Goal: Task Accomplishment & Management: Manage account settings

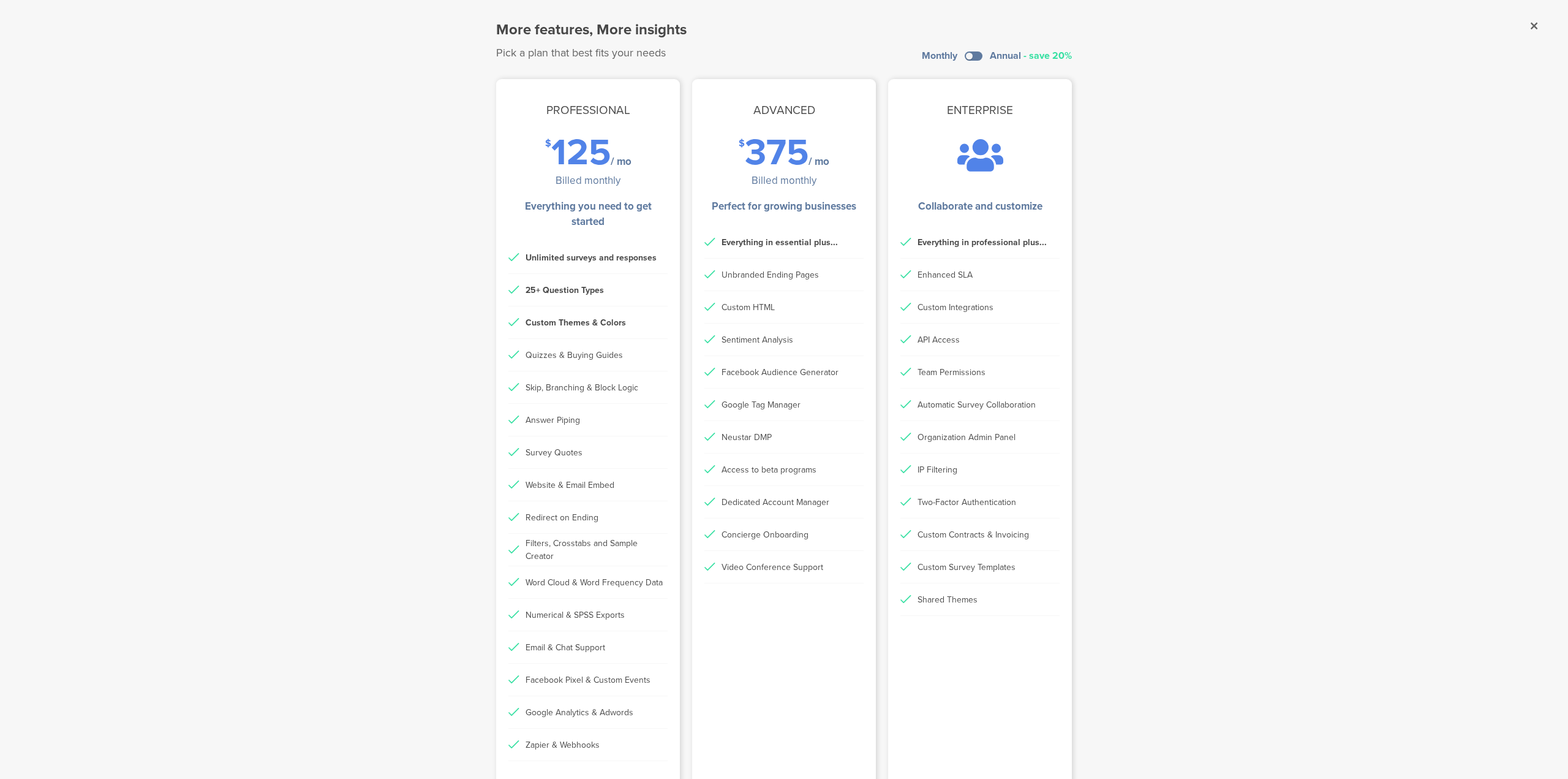
click at [1278, 184] on sg-dialog-overlay "More features, More insights Pick a plan that best fits your needs Monthly Annu…" at bounding box center [784, 390] width 1568 height 779
drag, startPoint x: 295, startPoint y: 302, endPoint x: 262, endPoint y: 412, distance: 114.8
click at [295, 302] on sg-dialog-overlay "More features, More insights Pick a plan that best fits your needs Monthly Annu…" at bounding box center [784, 390] width 1568 height 779
click at [397, 13] on sg-dialog-overlay "More features, More insights Pick a plan that best fits your needs Monthly Annu…" at bounding box center [784, 390] width 1568 height 779
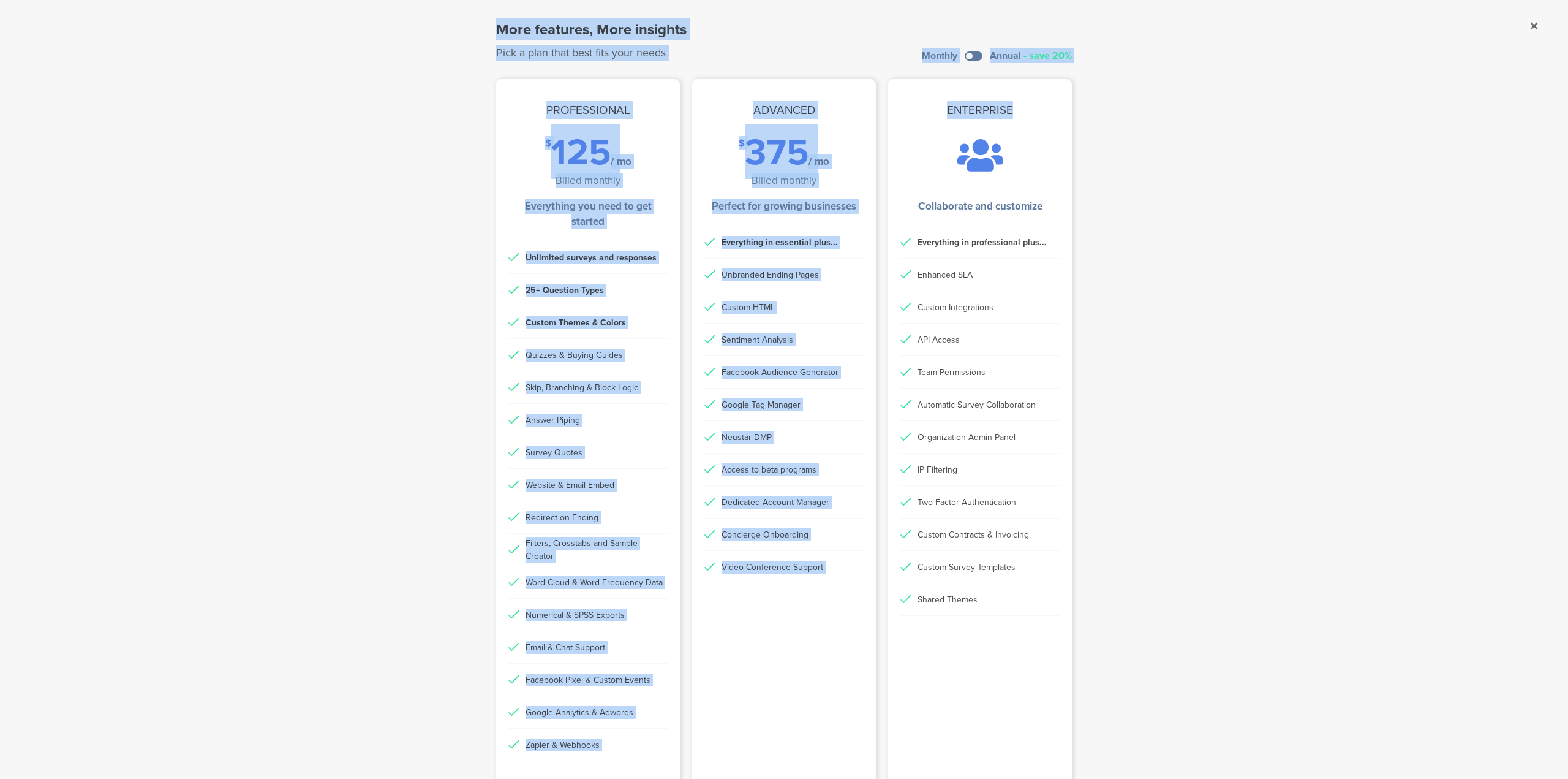
drag, startPoint x: 404, startPoint y: 26, endPoint x: 1145, endPoint y: 159, distance: 752.8
click at [1145, 159] on sg-dialog-overlay "More features, More insights Pick a plan that best fits your needs Monthly Annu…" at bounding box center [784, 390] width 1568 height 779
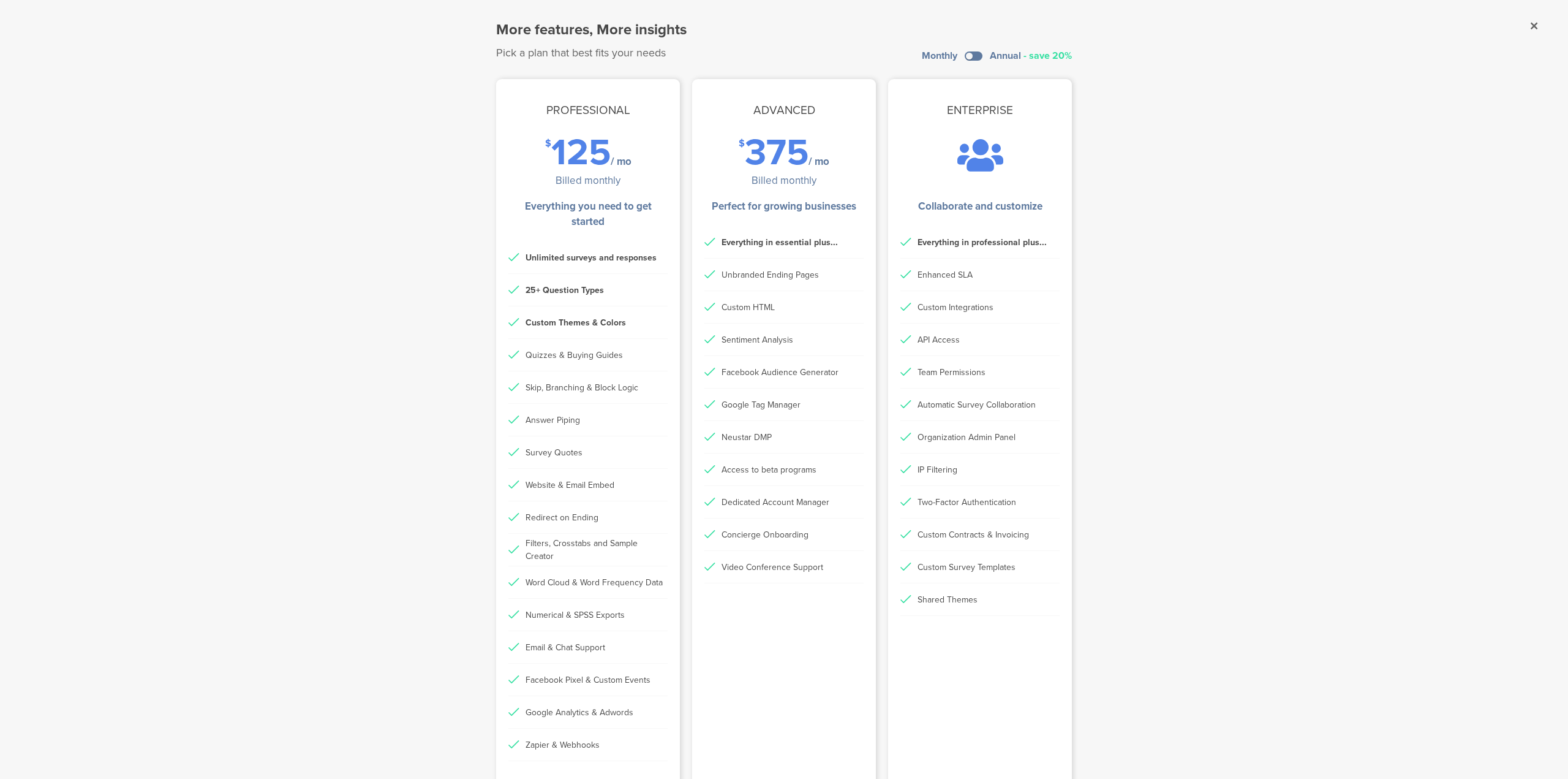
click at [1119, 78] on sg-dialog-overlay "More features, More insights Pick a plan that best fits your needs Monthly Annu…" at bounding box center [784, 390] width 1568 height 779
click at [384, 47] on sg-dialog-overlay "More features, More insights Pick a plan that best fits your needs Monthly Annu…" at bounding box center [784, 390] width 1568 height 779
click at [211, 79] on sg-dialog-overlay "More features, More insights Pick a plan that best fits your needs Monthly Annu…" at bounding box center [784, 390] width 1568 height 779
click at [1167, 143] on sg-dialog-overlay "More features, More insights Pick a plan that best fits your needs Monthly Annu…" at bounding box center [784, 390] width 1568 height 779
click at [328, 186] on sg-dialog-overlay "More features, More insights Pick a plan that best fits your needs Monthly Annu…" at bounding box center [784, 390] width 1568 height 779
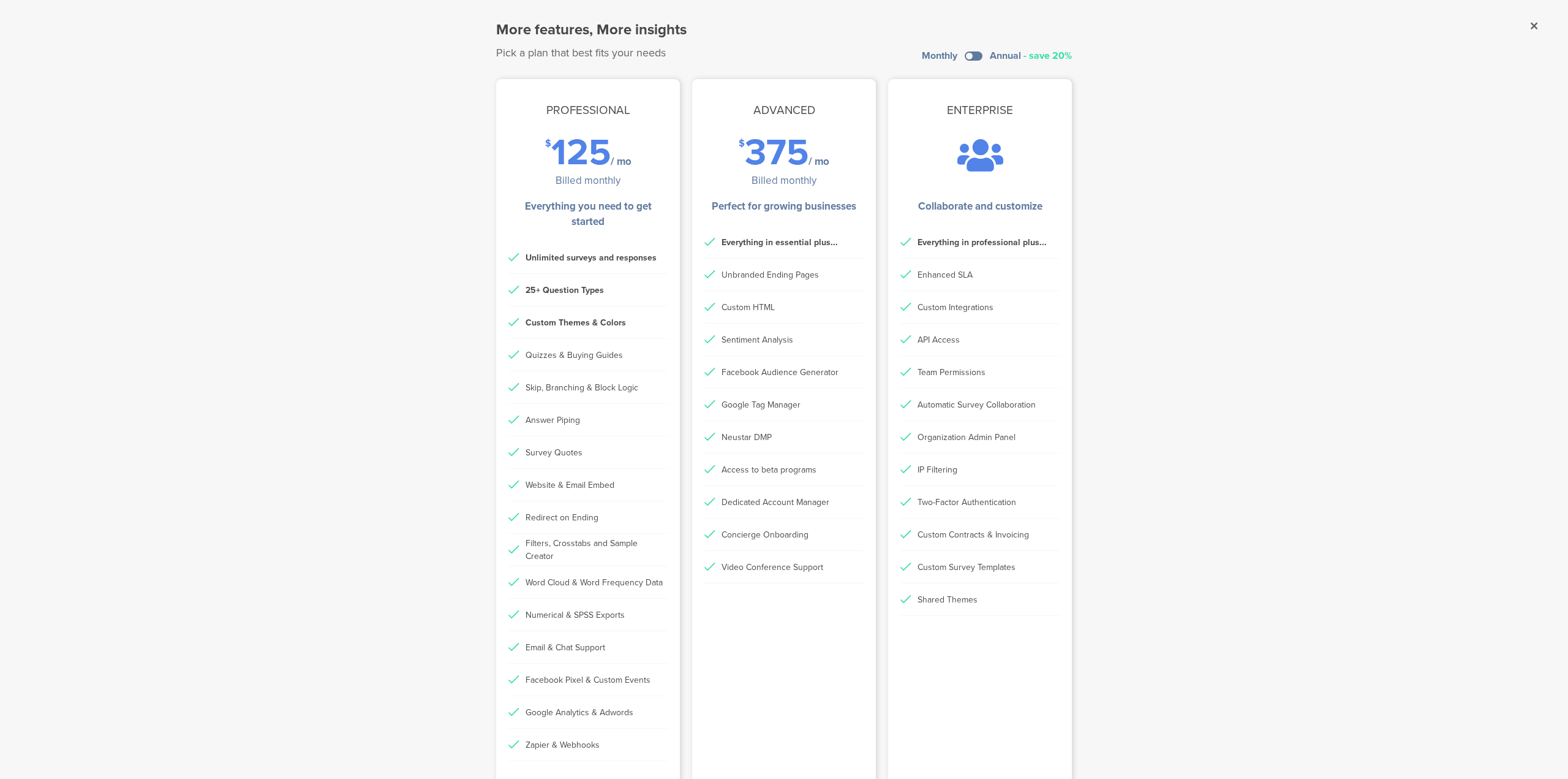
click at [1266, 120] on sg-dialog-overlay "More features, More insights Pick a plan that best fits your needs Monthly Annu…" at bounding box center [784, 390] width 1568 height 779
